Goal: Task Accomplishment & Management: Complete application form

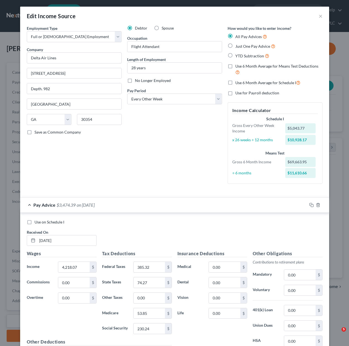
select select "0"
select select "10"
select select "2"
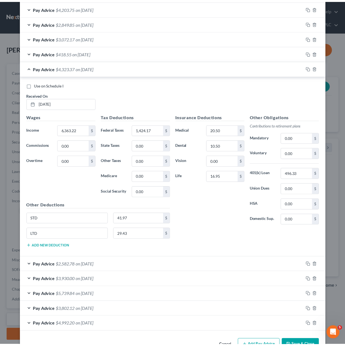
scroll to position [831, 0]
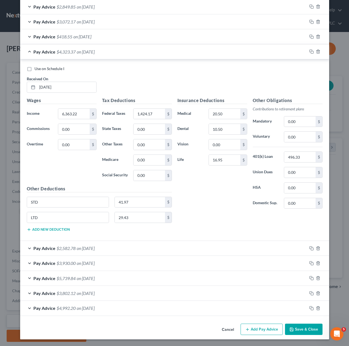
click at [299, 328] on button "Save & Close" at bounding box center [303, 329] width 37 height 12
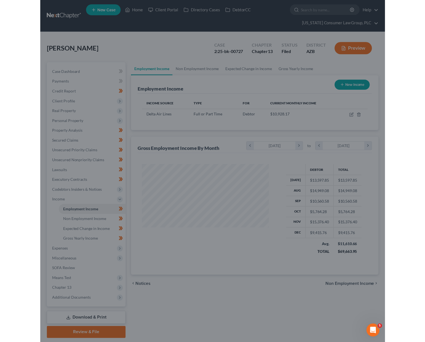
scroll to position [275628, 275589]
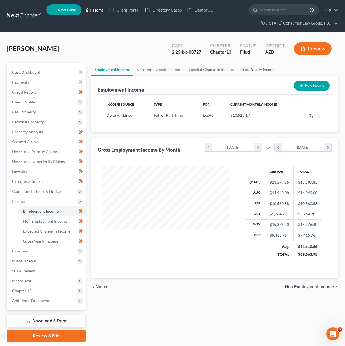
click at [101, 10] on link "Home" at bounding box center [94, 10] width 23 height 10
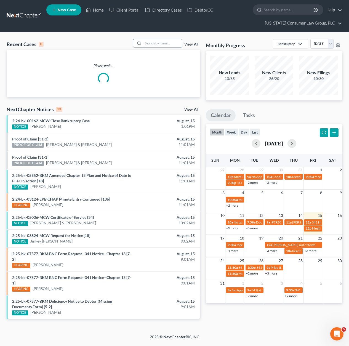
click at [159, 40] on input "search" at bounding box center [162, 43] width 39 height 8
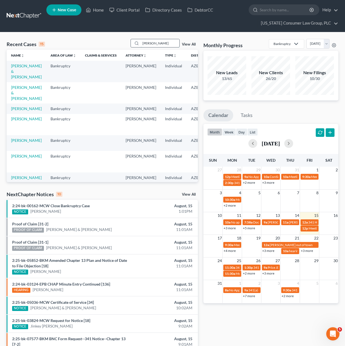
type input "eastman"
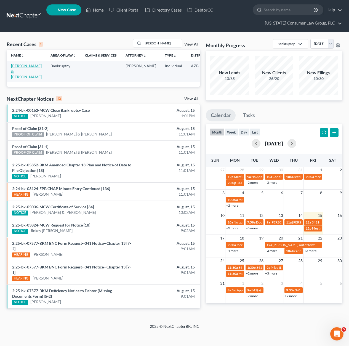
click at [20, 66] on link "Eastman, Matt & Brittany" at bounding box center [26, 71] width 31 height 16
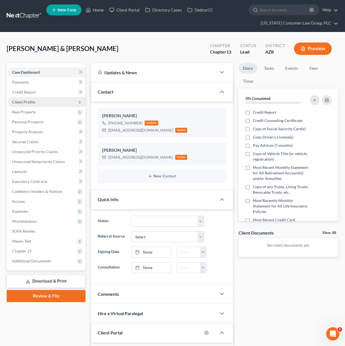
click at [25, 100] on span "Client Profile" at bounding box center [23, 102] width 23 height 5
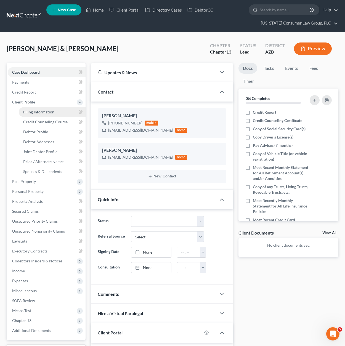
click at [30, 112] on span "Filing Information" at bounding box center [38, 111] width 31 height 5
select select "1"
select select "3"
select select "4"
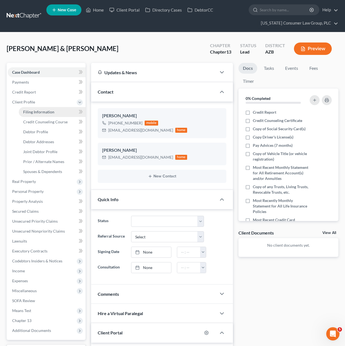
select select "0"
select select "3"
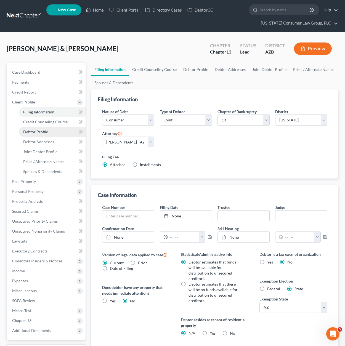
click at [34, 132] on span "Debtor Profile" at bounding box center [35, 131] width 25 height 5
select select "1"
select select "0"
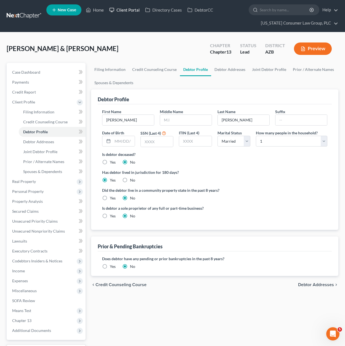
click at [129, 9] on link "Client Portal" at bounding box center [124, 10] width 36 height 10
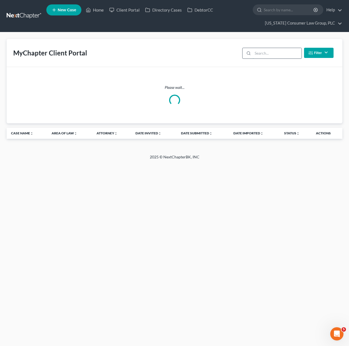
click at [265, 52] on input "search" at bounding box center [277, 53] width 49 height 10
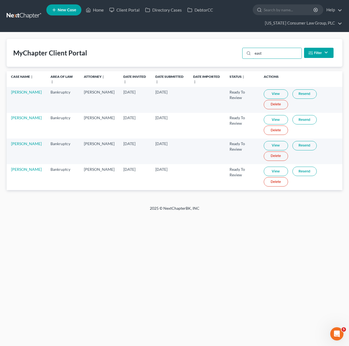
type input "east"
click at [269, 172] on link "View" at bounding box center [276, 171] width 24 height 9
click at [25, 170] on link "Matt Eastman" at bounding box center [26, 169] width 31 height 5
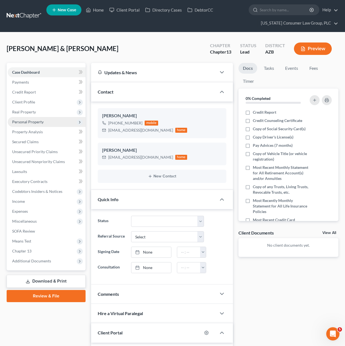
click at [33, 119] on span "Personal Property" at bounding box center [47, 122] width 78 height 10
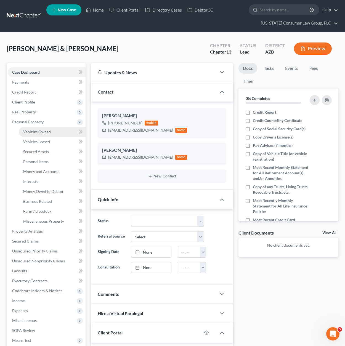
click at [33, 133] on span "Vehicles Owned" at bounding box center [37, 131] width 28 height 5
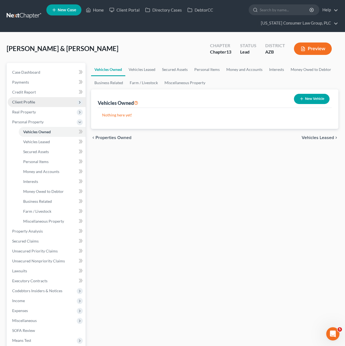
click at [29, 100] on span "Client Profile" at bounding box center [23, 102] width 23 height 5
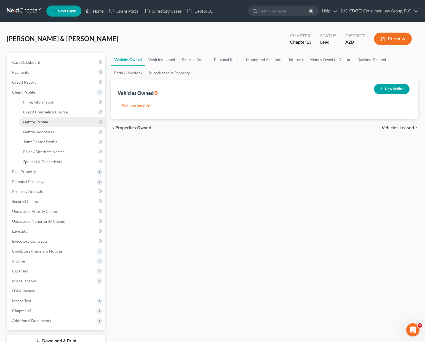
click at [29, 123] on span "Debtor Profile" at bounding box center [35, 121] width 25 height 5
select select "1"
select select "0"
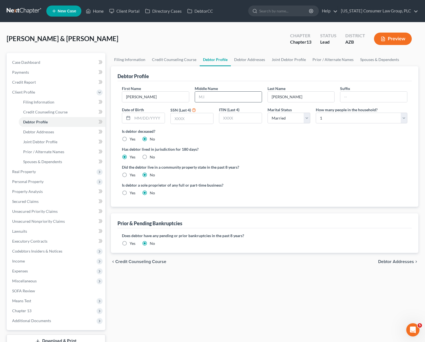
click at [213, 99] on input "text" at bounding box center [228, 97] width 67 height 10
type input "M."
click at [349, 117] on select "Select 1 2 3 4 5 6 7 8 9 10 11 12 13 14 15 16 17 18 19 20" at bounding box center [362, 117] width 92 height 11
select select "1"
click at [316, 112] on select "Select 1 2 3 4 5 6 7 8 9 10 11 12 13 14 15 16 17 18 19 20" at bounding box center [362, 117] width 92 height 11
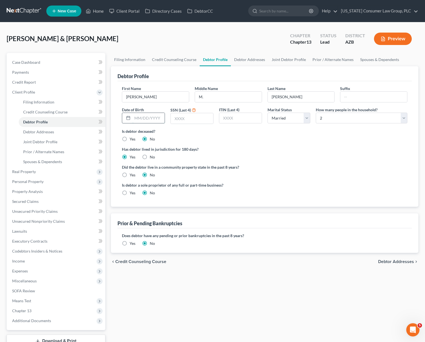
click at [152, 117] on input "text" at bounding box center [148, 118] width 32 height 10
type input "11/19/1989"
type input "4596"
click at [130, 192] on label "Yes" at bounding box center [133, 193] width 6 height 6
click at [132, 192] on input "Yes" at bounding box center [134, 192] width 4 height 4
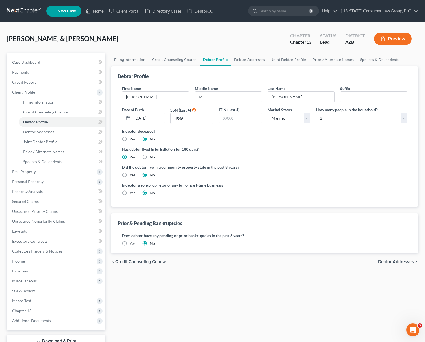
radio input "true"
radio input "false"
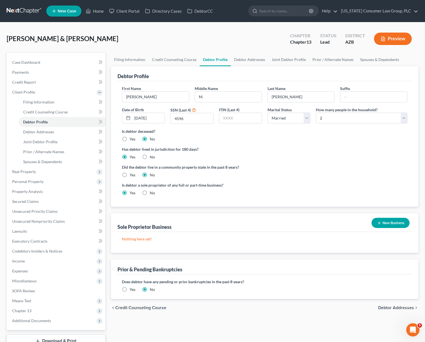
click at [349, 221] on button "New Business" at bounding box center [390, 223] width 38 height 10
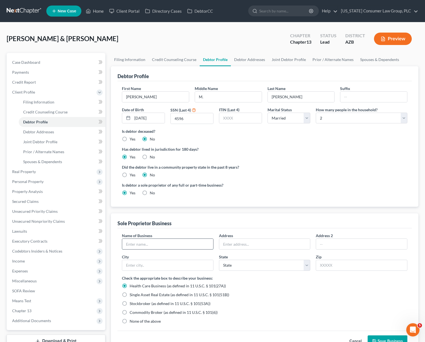
click at [168, 245] on input "text" at bounding box center [167, 244] width 91 height 10
type input "Breastman Auto Detail, LLC"
click at [256, 246] on input "text" at bounding box center [264, 244] width 91 height 10
type input "[STREET_ADDRESS]"
click at [345, 264] on input "text" at bounding box center [362, 264] width 92 height 11
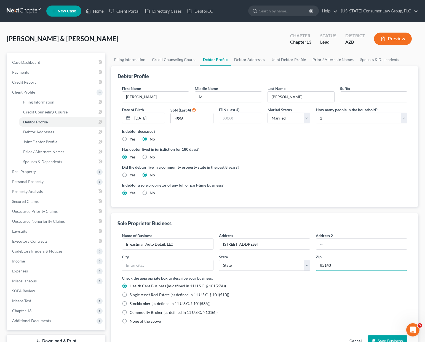
type input "85143"
click at [130, 321] on label "None of the above" at bounding box center [145, 321] width 31 height 6
click at [132, 321] on input "None of the above" at bounding box center [134, 320] width 4 height 4
radio input "true"
radio input "false"
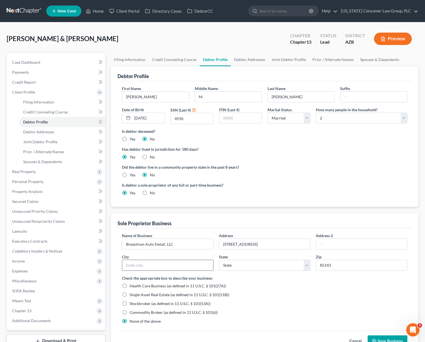
click at [142, 265] on input "text" at bounding box center [167, 265] width 91 height 10
type input "San Tan Valley"
click at [307, 265] on select "State AL AK AR AZ CA CO CT DE DC FL GA GU HI ID IL IN IA KS KY LA ME MD MA MI M…" at bounding box center [265, 264] width 92 height 11
select select "3"
click at [219, 259] on select "State AL AK AR AZ CA CO CT DE DC FL GA GU HI ID IL IN IA KS KY LA ME MD MA MI M…" at bounding box center [265, 264] width 92 height 11
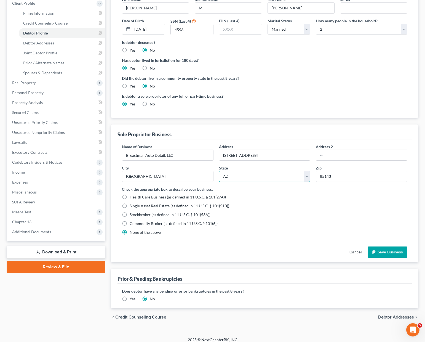
scroll to position [90, 0]
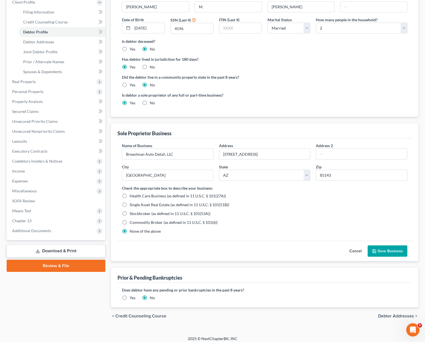
click at [349, 252] on button "Save Business" at bounding box center [388, 251] width 40 height 12
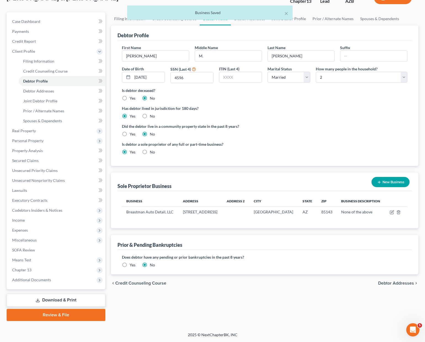
scroll to position [41, 0]
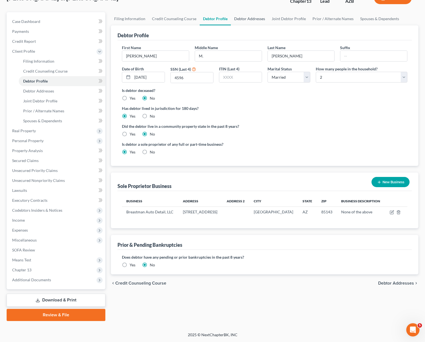
click at [258, 17] on link "Debtor Addresses" at bounding box center [249, 18] width 37 height 13
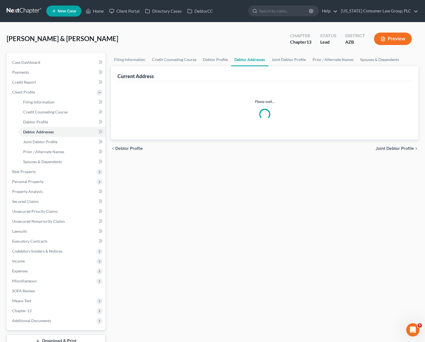
select select "0"
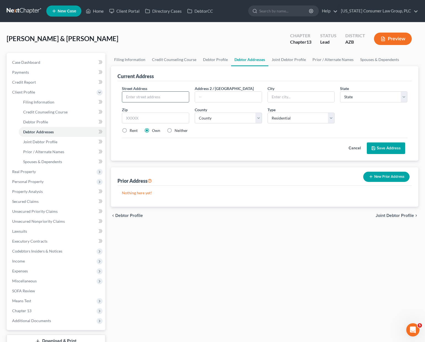
click at [159, 96] on input "text" at bounding box center [155, 97] width 67 height 10
type input "[STREET_ADDRESS]"
type input "San Tan Valley"
click at [349, 95] on select "State AL AK AR AZ CA CO CT DE DC FL GA GU HI ID IL IN IA KS KY LA ME MD MA MI M…" at bounding box center [373, 96] width 67 height 11
select select "3"
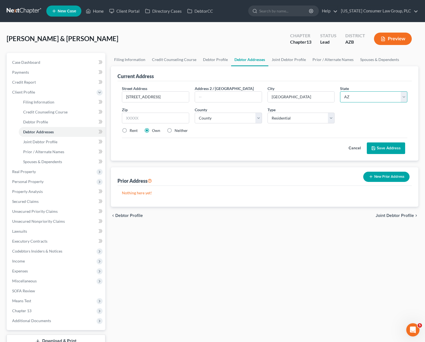
click at [340, 91] on select "State AL AK AR AZ CA CO CT DE DC FL GA GU HI ID IL IN IA KS KY LA ME MD MA MI M…" at bounding box center [373, 96] width 67 height 11
click at [151, 117] on input "text" at bounding box center [155, 117] width 67 height 11
type input "85143"
click at [349, 148] on button "Save Address" at bounding box center [386, 148] width 38 height 12
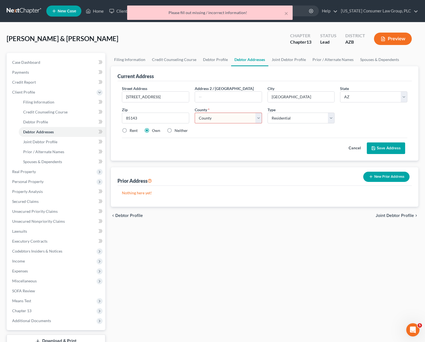
click at [257, 117] on select "County Apache County Cochise County Coconino County Gila County Graham County G…" at bounding box center [228, 117] width 67 height 11
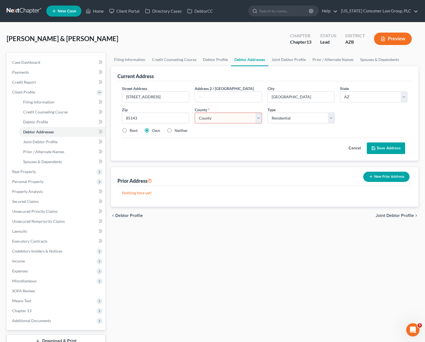
click at [258, 119] on select "County Apache County Cochise County Coconino County Gila County Graham County G…" at bounding box center [228, 117] width 67 height 11
select select "11"
click at [195, 112] on select "County Apache County Cochise County Coconino County Gila County Graham County G…" at bounding box center [228, 117] width 67 height 11
click at [272, 58] on link "Joint Debtor Profile" at bounding box center [288, 59] width 41 height 13
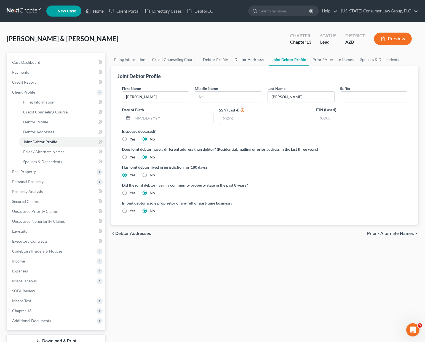
click at [245, 53] on link "Debtor Addresses" at bounding box center [249, 59] width 37 height 13
select select "0"
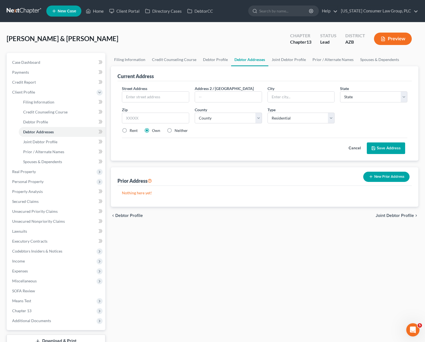
click at [243, 57] on link "Debtor Addresses" at bounding box center [249, 59] width 37 height 13
click at [164, 94] on input "text" at bounding box center [155, 97] width 67 height 10
type input "[STREET_ADDRESS]"
click at [291, 97] on input "text" at bounding box center [301, 97] width 67 height 10
type input "San Tan Valley"
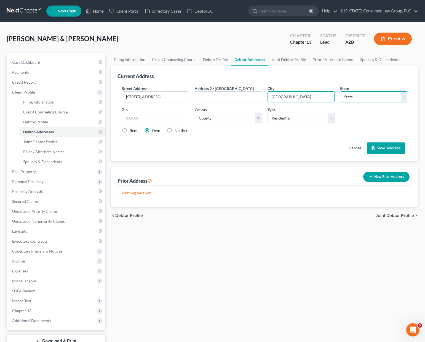
click at [349, 100] on select "State AL AK AR AZ CA CO CT DE DC FL GA GU HI ID IL IN IA KS KY LA ME MD MA MI M…" at bounding box center [373, 96] width 67 height 11
select select "3"
click at [340, 91] on select "State AL AK AR AZ CA CO CT DE DC FL GA GU HI ID IL IN IA KS KY LA ME MD MA MI M…" at bounding box center [373, 96] width 67 height 11
click at [143, 119] on input "text" at bounding box center [155, 117] width 67 height 11
type input "85143"
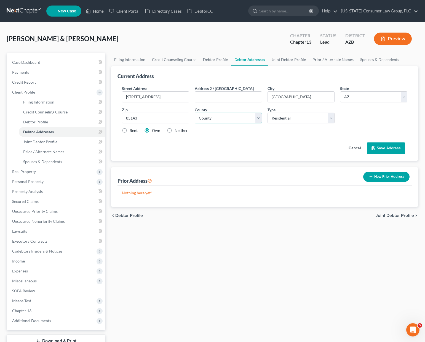
click at [259, 119] on select "County Apache County Cochise County Coconino County Gila County Graham County G…" at bounding box center [228, 117] width 67 height 11
select select "11"
click at [195, 112] on select "County Apache County Cochise County Coconino County Gila County Graham County G…" at bounding box center [228, 117] width 67 height 11
click at [349, 148] on button "Save Address" at bounding box center [386, 148] width 38 height 12
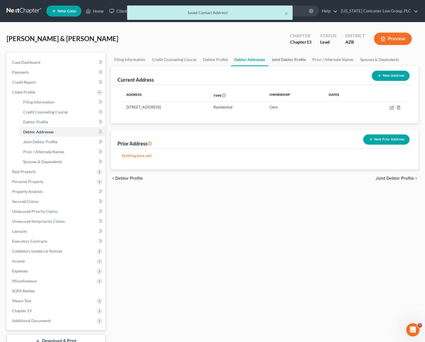
click at [278, 55] on link "Joint Debtor Profile" at bounding box center [288, 59] width 41 height 13
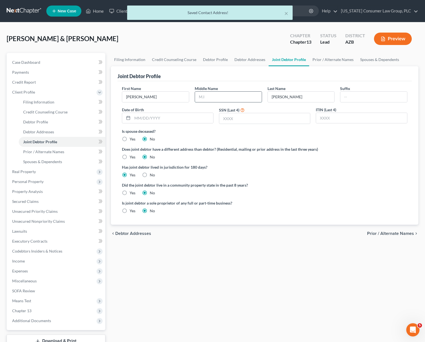
click at [211, 98] on input "text" at bounding box center [228, 97] width 67 height 10
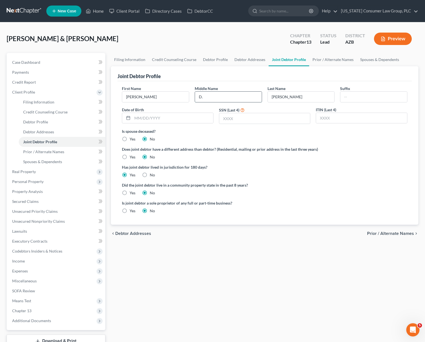
type input "D."
type input "03/15/1990"
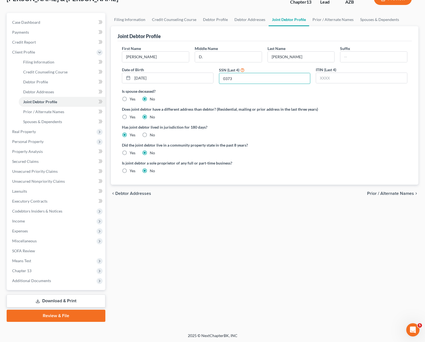
scroll to position [41, 0]
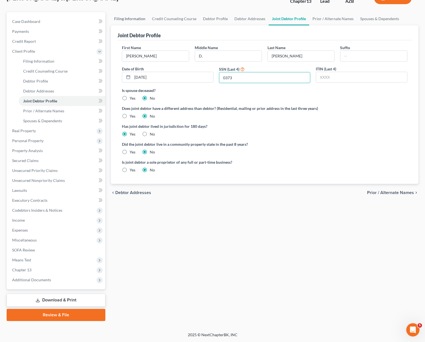
type input "0373"
click at [130, 17] on link "Filing Information" at bounding box center [130, 18] width 38 height 13
select select "1"
select select "3"
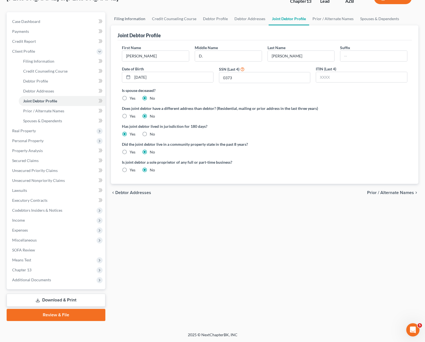
select select "4"
select select "0"
select select "3"
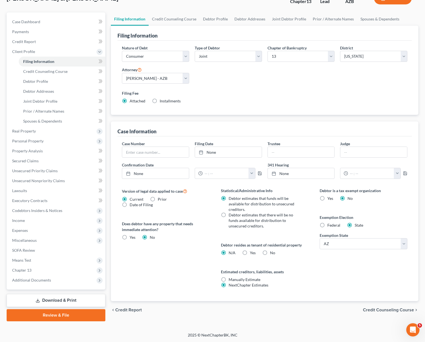
scroll to position [41, 0]
click at [290, 22] on link "Joint Debtor Profile" at bounding box center [289, 18] width 41 height 13
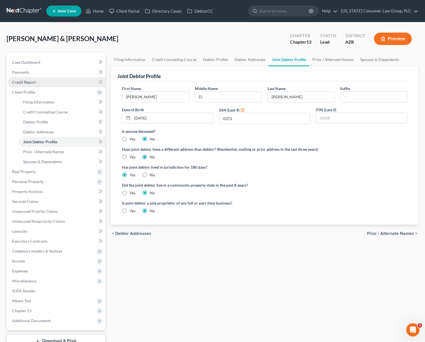
click at [24, 81] on span "Credit Report" at bounding box center [24, 82] width 24 height 5
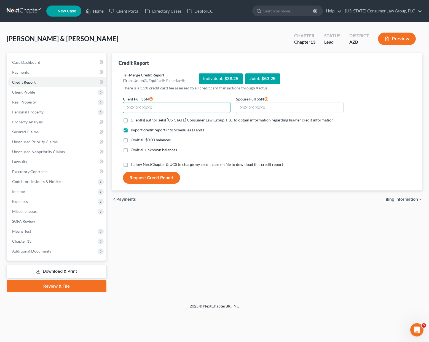
click at [137, 104] on input "text" at bounding box center [177, 107] width 108 height 11
type input "601-04-4596"
click at [202, 121] on span "Client(s) authorize(s) Arizona Consumer Law Group, PLC to obtain information re…" at bounding box center [233, 119] width 204 height 5
click at [136, 121] on input "Client(s) authorize(s) Arizona Consumer Law Group, PLC to obtain information re…" at bounding box center [135, 119] width 4 height 4
checkbox input "true"
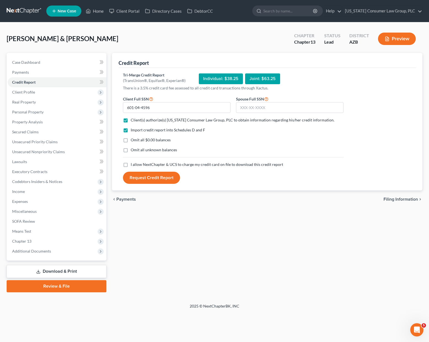
click at [131, 165] on label "I allow NextChapter & UCS to charge my credit card on file to download this cre…" at bounding box center [207, 165] width 152 height 6
click at [133, 165] on input "I allow NextChapter & UCS to charge my credit card on file to download this cre…" at bounding box center [135, 164] width 4 height 4
checkbox input "true"
click at [249, 107] on input "text" at bounding box center [290, 107] width 108 height 11
type input "537-19-0373"
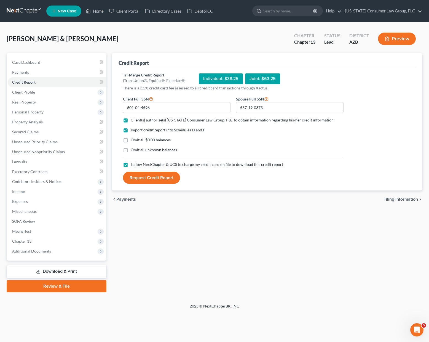
click at [170, 176] on button "Request Credit Report" at bounding box center [151, 178] width 57 height 12
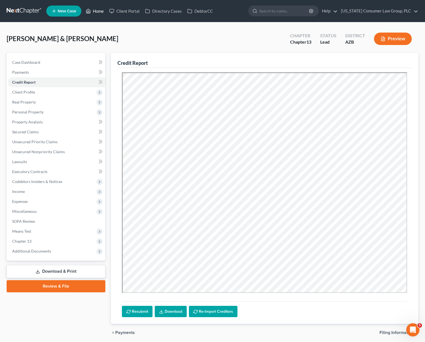
click at [97, 13] on link "Home" at bounding box center [94, 11] width 23 height 10
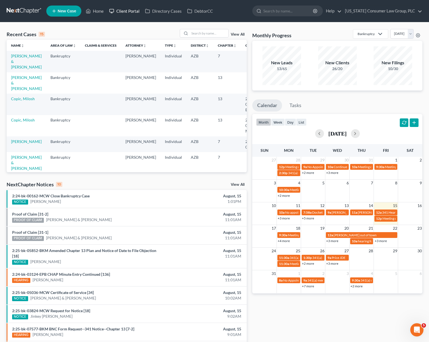
click at [126, 10] on link "Client Portal" at bounding box center [124, 11] width 36 height 10
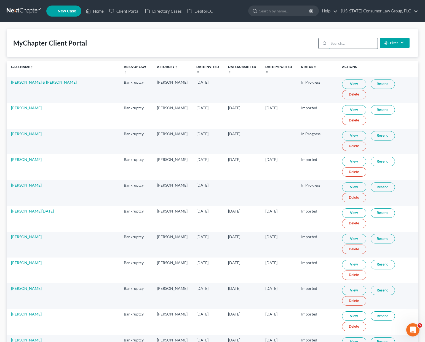
click at [349, 43] on input "search" at bounding box center [353, 43] width 49 height 10
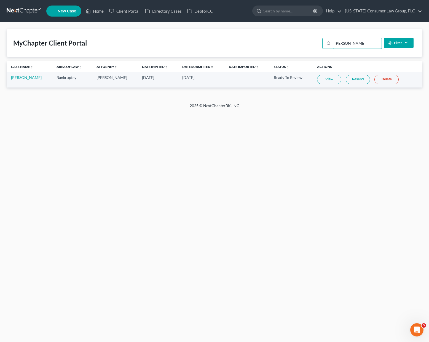
type input "eastman"
click at [318, 74] on td "View Resend Delete" at bounding box center [368, 79] width 110 height 15
click at [318, 78] on link "View" at bounding box center [329, 79] width 24 height 9
click at [325, 78] on link "View" at bounding box center [329, 79] width 24 height 9
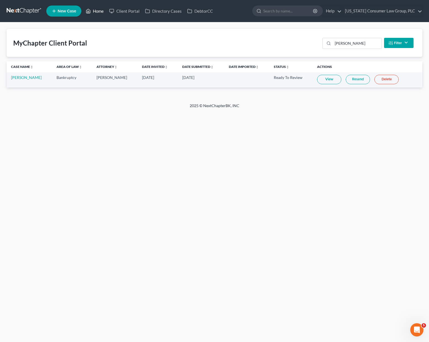
click at [100, 10] on link "Home" at bounding box center [94, 11] width 23 height 10
click at [102, 12] on link "Home" at bounding box center [94, 11] width 23 height 10
click at [98, 8] on link "Home" at bounding box center [94, 11] width 23 height 10
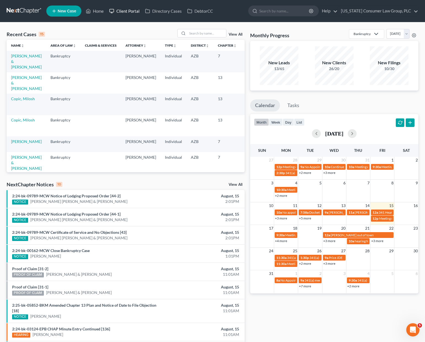
click at [130, 11] on link "Client Portal" at bounding box center [124, 11] width 36 height 10
click at [117, 10] on link "Client Portal" at bounding box center [124, 11] width 36 height 10
click at [349, 6] on link "[US_STATE] Consumer Law Group, PLC" at bounding box center [378, 11] width 80 height 10
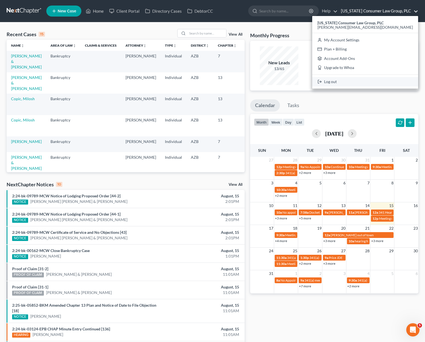
click at [349, 81] on link "Log out" at bounding box center [365, 81] width 106 height 9
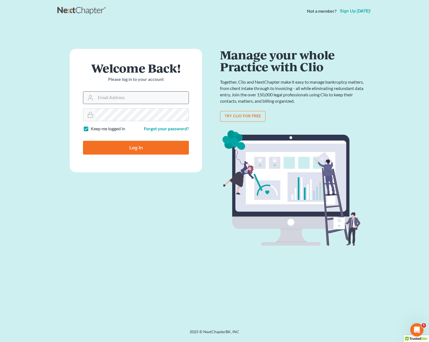
click at [114, 93] on input "Email Address" at bounding box center [142, 98] width 93 height 12
type input "[PERSON_NAME][EMAIL_ADDRESS][DOMAIN_NAME]"
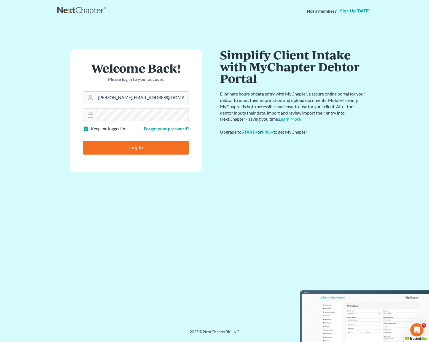
click at [116, 146] on input "Log In" at bounding box center [136, 148] width 106 height 14
type input "Thinking..."
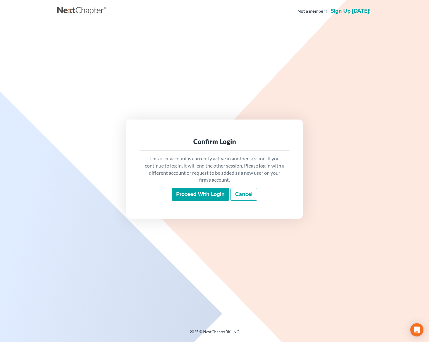
click at [190, 191] on input "Proceed with login" at bounding box center [200, 194] width 57 height 13
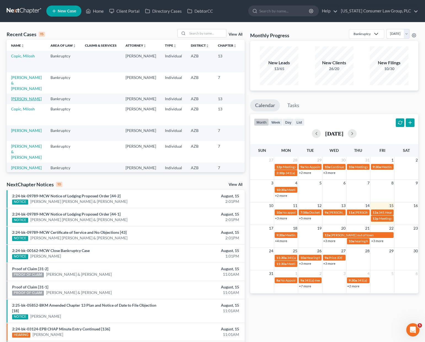
click at [22, 98] on link "Eastman, Matt" at bounding box center [26, 98] width 31 height 5
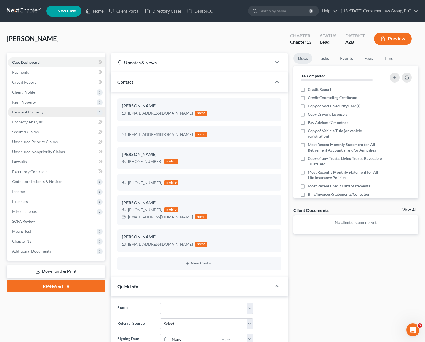
click at [28, 113] on span "Personal Property" at bounding box center [27, 111] width 31 height 5
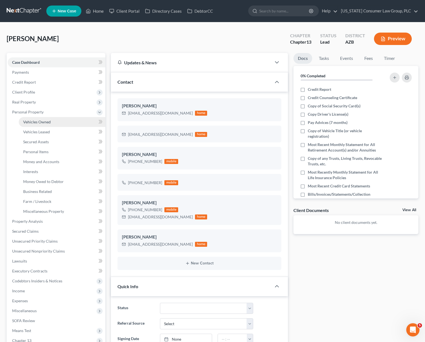
click at [28, 117] on link "Vehicles Owned" at bounding box center [62, 122] width 87 height 10
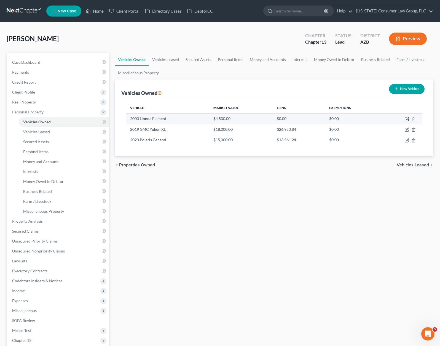
click at [407, 118] on icon "button" at bounding box center [407, 118] width 2 height 2
select select "0"
select select "23"
select select "3"
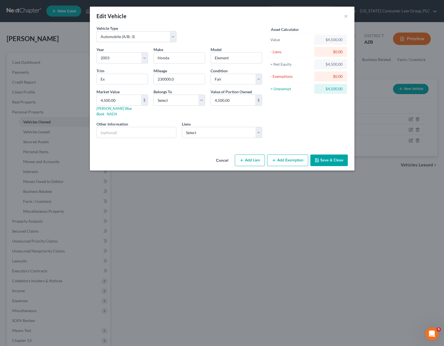
click at [282, 155] on button "Add Exemption" at bounding box center [287, 160] width 41 height 12
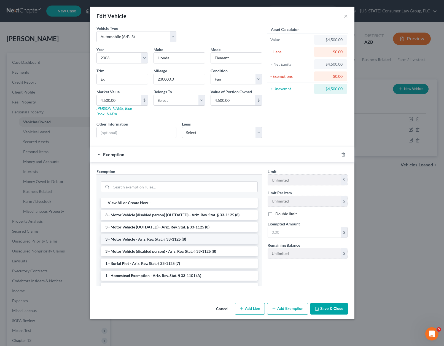
click at [172, 237] on li "3 - Motor Vehicle - Ariz. Rev. Stat. § 33-1125 (8)" at bounding box center [179, 239] width 157 height 10
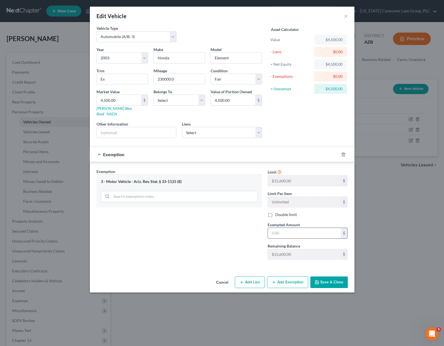
click at [290, 228] on input "text" at bounding box center [304, 233] width 73 height 10
type input "4,500.00"
click at [328, 276] on button "Save & Close" at bounding box center [328, 282] width 37 height 12
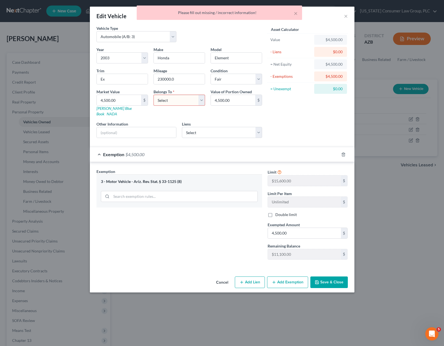
click at [203, 100] on select "Select Debtor 1 Only Debtor 2 Only Debtor 1 And Debtor 2 Only At Least One Of T…" at bounding box center [180, 100] width 52 height 11
select select "2"
click at [154, 95] on select "Select Debtor 1 Only Debtor 2 Only Debtor 1 And Debtor 2 Only At Least One Of T…" at bounding box center [180, 100] width 52 height 11
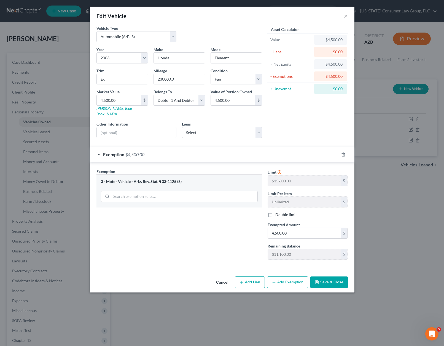
click at [331, 276] on button "Save & Close" at bounding box center [328, 282] width 37 height 12
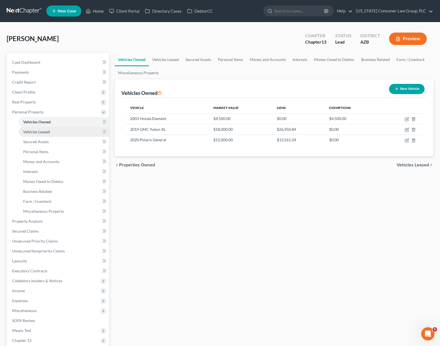
click at [42, 132] on span "Vehicles Leased" at bounding box center [36, 131] width 27 height 5
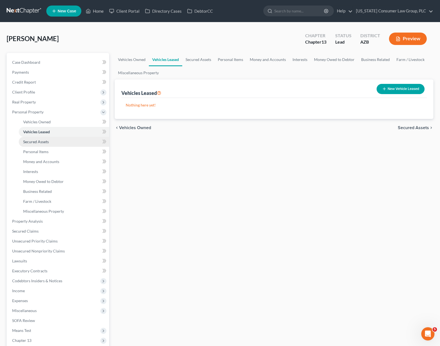
click at [43, 144] on span "Secured Assets" at bounding box center [36, 141] width 26 height 5
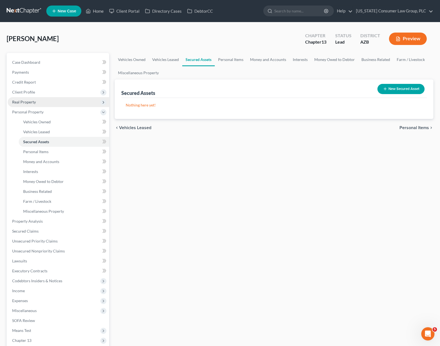
click at [27, 101] on span "Real Property" at bounding box center [24, 102] width 24 height 5
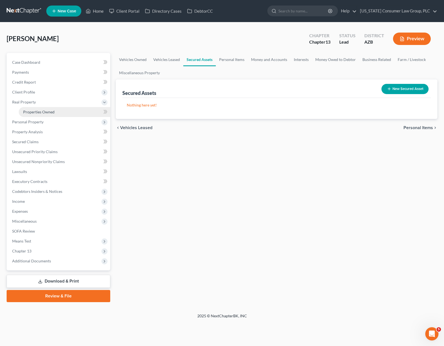
click at [30, 109] on span "Properties Owned" at bounding box center [38, 111] width 31 height 5
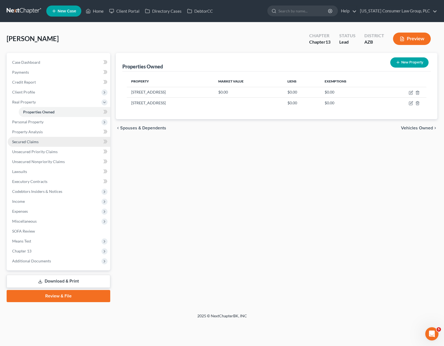
click at [29, 140] on span "Secured Claims" at bounding box center [25, 141] width 26 height 5
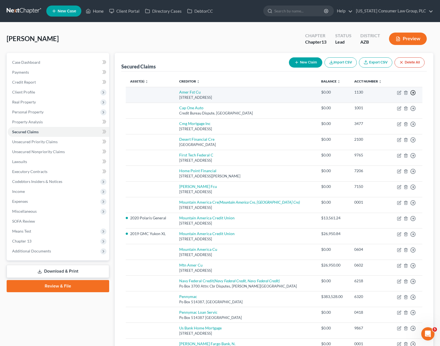
click at [414, 92] on icon "button" at bounding box center [413, 93] width 6 height 6
click at [385, 125] on link "Move to Notice Only" at bounding box center [388, 124] width 46 height 9
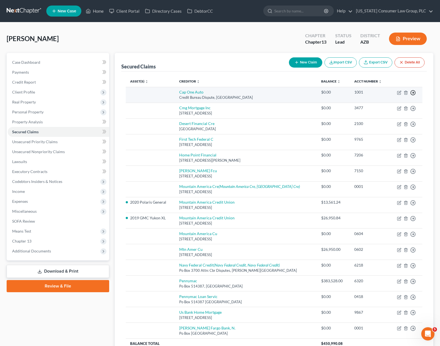
click at [413, 93] on line "button" at bounding box center [413, 93] width 2 height 0
click at [397, 125] on link "Move to Notice Only" at bounding box center [388, 124] width 46 height 9
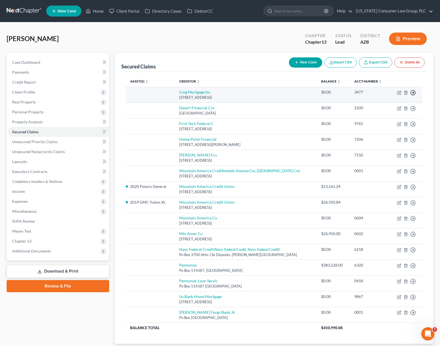
click at [413, 93] on line "button" at bounding box center [413, 93] width 2 height 0
click at [402, 122] on link "Move to Notice Only" at bounding box center [388, 124] width 46 height 9
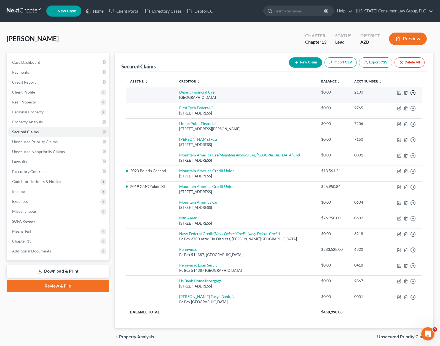
click at [413, 90] on circle "button" at bounding box center [413, 92] width 5 height 5
click at [401, 122] on link "Move to Notice Only" at bounding box center [388, 124] width 46 height 9
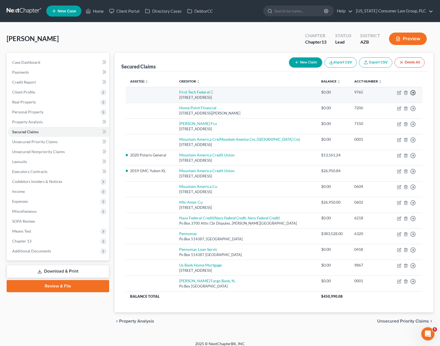
click at [412, 90] on circle "button" at bounding box center [413, 92] width 5 height 5
click at [400, 123] on link "Move to Notice Only" at bounding box center [388, 124] width 46 height 9
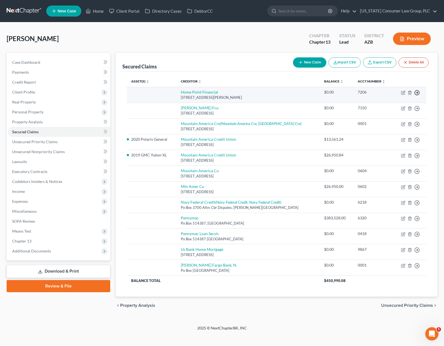
click at [417, 92] on polyline "button" at bounding box center [417, 93] width 1 height 2
click at [391, 122] on link "Move to Notice Only" at bounding box center [392, 124] width 46 height 9
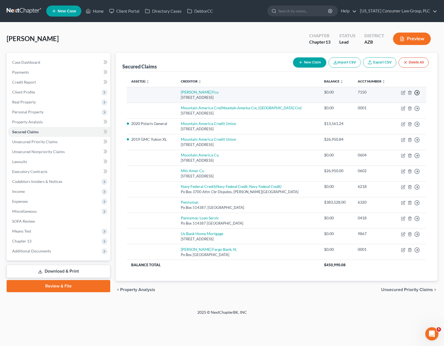
click at [417, 91] on icon "button" at bounding box center [417, 93] width 6 height 6
click at [396, 124] on link "Move to Notice Only" at bounding box center [392, 124] width 46 height 9
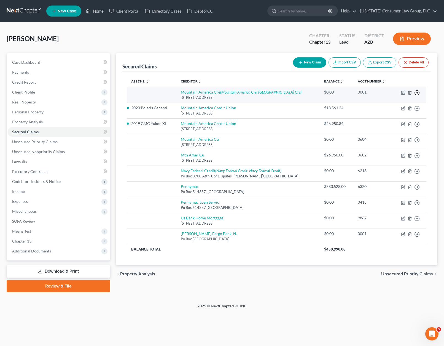
click at [418, 92] on icon "button" at bounding box center [417, 93] width 6 height 6
click at [400, 122] on link "Move to Notice Only" at bounding box center [392, 124] width 46 height 9
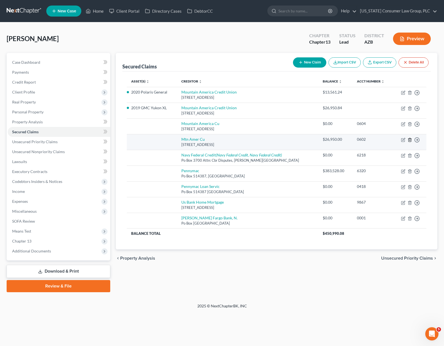
click at [409, 141] on icon "button" at bounding box center [410, 140] width 4 height 4
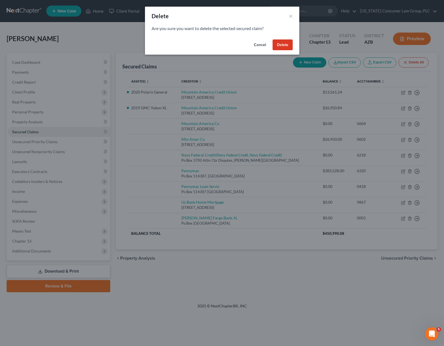
click at [276, 45] on button "Delete" at bounding box center [283, 44] width 20 height 11
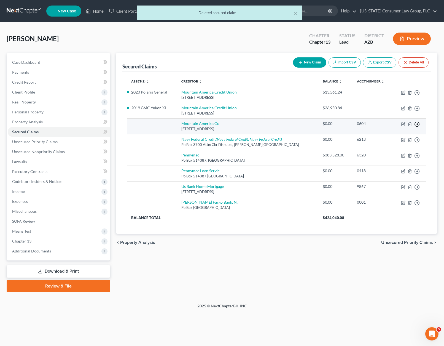
click at [417, 95] on icon "button" at bounding box center [417, 93] width 6 height 6
click at [406, 158] on link "Move to Notice Only" at bounding box center [392, 155] width 46 height 9
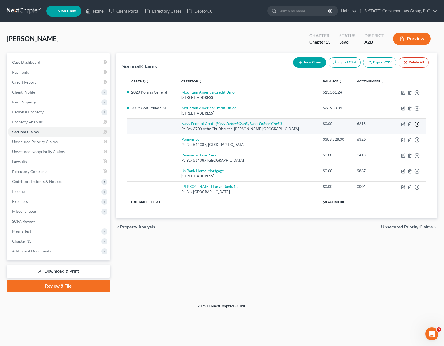
click at [417, 95] on icon "button" at bounding box center [417, 93] width 6 height 6
click at [397, 155] on link "Move to Notice Only" at bounding box center [392, 155] width 46 height 9
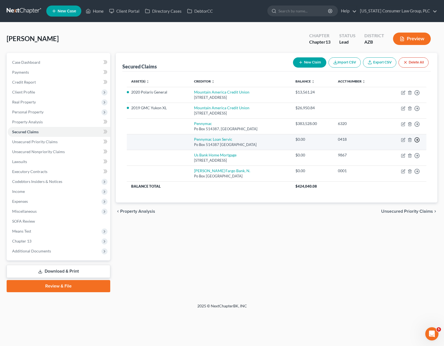
click at [419, 95] on icon "button" at bounding box center [417, 93] width 6 height 6
click at [398, 169] on link "Move to Notice Only" at bounding box center [392, 171] width 46 height 9
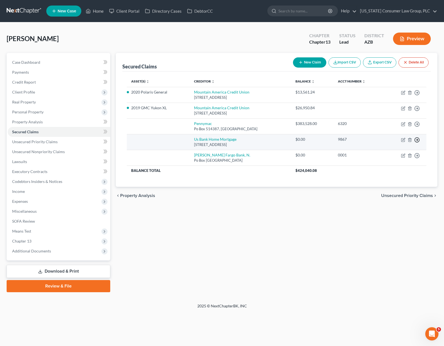
click at [415, 95] on circle "button" at bounding box center [417, 92] width 5 height 5
click at [390, 173] on link "Move to Notice Only" at bounding box center [392, 171] width 46 height 9
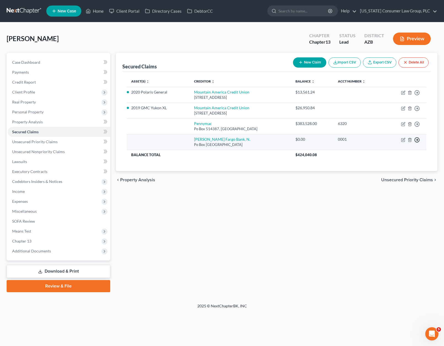
click at [417, 93] on line "button" at bounding box center [417, 93] width 2 height 0
click at [392, 172] on link "Move to Notice Only" at bounding box center [392, 171] width 46 height 9
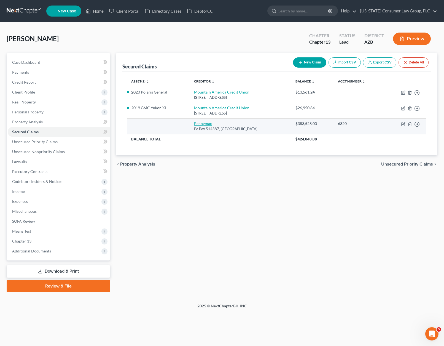
click at [197, 123] on link "Pennymac" at bounding box center [203, 123] width 18 height 5
select select "4"
select select "2"
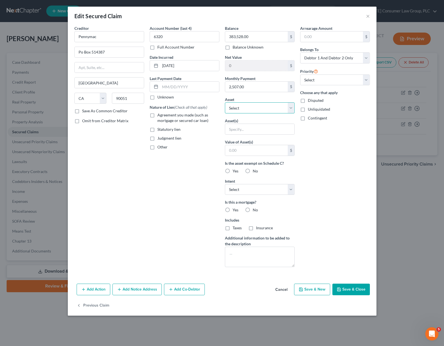
click at [292, 107] on select "Select Other Multiple Assets [STREET_ADDRESS] - $0.0 1031 E Rolls Rd - $null 20…" at bounding box center [260, 107] width 70 height 11
select select "2"
click at [225, 102] on select "Select Other Multiple Assets [STREET_ADDRESS] - $0.0 1031 E Rolls Rd - $null 20…" at bounding box center [260, 107] width 70 height 11
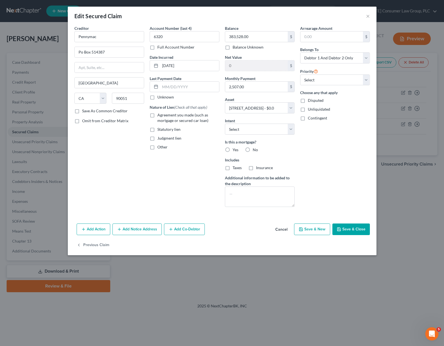
click at [157, 116] on label "Agreement you made (such as mortgage or secured car loan)" at bounding box center [188, 117] width 62 height 11
click at [160, 116] on input "Agreement you made (such as mortgage or secured car loan)" at bounding box center [162, 114] width 4 height 4
checkbox input "true"
click at [181, 87] on input "text" at bounding box center [189, 87] width 59 height 10
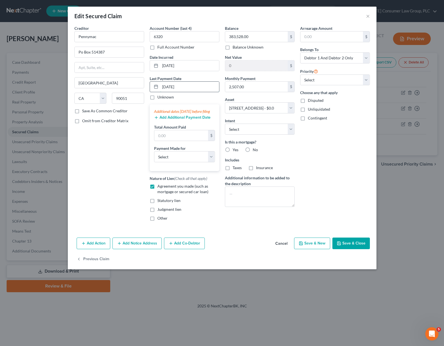
type input "[DATE]"
click at [210, 159] on select "Select Car Credit Card Loan Repayment Mortgage Other Suppliers Or Vendors" at bounding box center [184, 156] width 61 height 11
select select "3"
click at [154, 157] on select "Select Car Credit Card Loan Repayment Mortgage Other Suppliers Or Vendors" at bounding box center [184, 156] width 61 height 11
click at [182, 141] on input "text" at bounding box center [181, 135] width 54 height 10
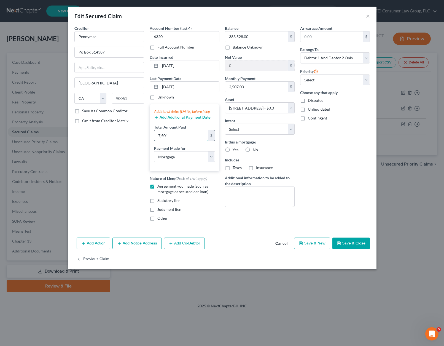
type input "7,501"
click at [293, 126] on select "Select Surrender Redeem Reaffirm Avoid Other" at bounding box center [260, 129] width 70 height 11
click at [233, 149] on label "Yes" at bounding box center [236, 150] width 6 height 6
click at [235, 149] on input "Yes" at bounding box center [237, 149] width 4 height 4
radio input "true"
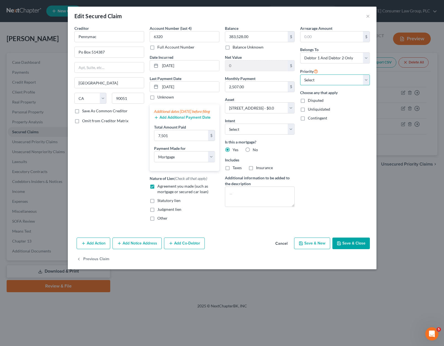
click at [366, 79] on select "Select 1st 2nd 3rd 4th 5th 6th 7th 8th 9th 10th 11th 12th 13th 14th 15th 16th 1…" at bounding box center [335, 79] width 70 height 11
select select "0"
click at [300, 74] on select "Select 1st 2nd 3rd 4th 5th 6th 7th 8th 9th 10th 11th 12th 13th 14th 15th 16th 1…" at bounding box center [335, 79] width 70 height 11
click at [344, 249] on button "Save & Close" at bounding box center [351, 243] width 37 height 12
select select
